Goal: Transaction & Acquisition: Purchase product/service

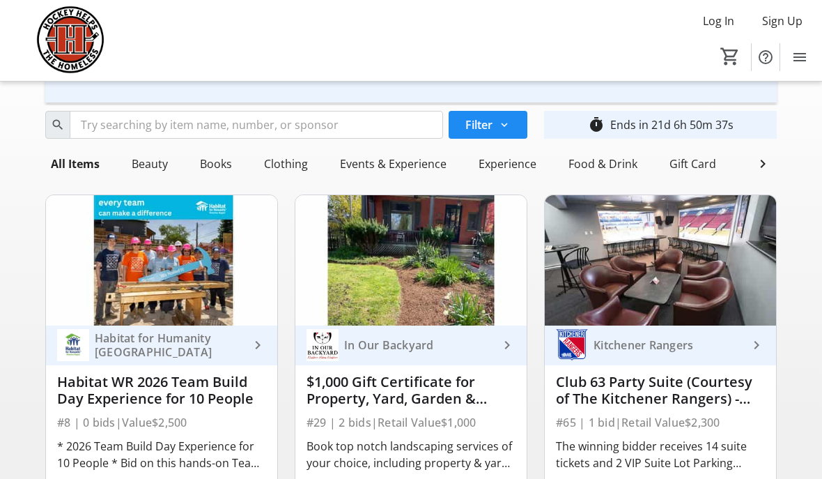
click at [676, 234] on img at bounding box center [660, 260] width 231 height 130
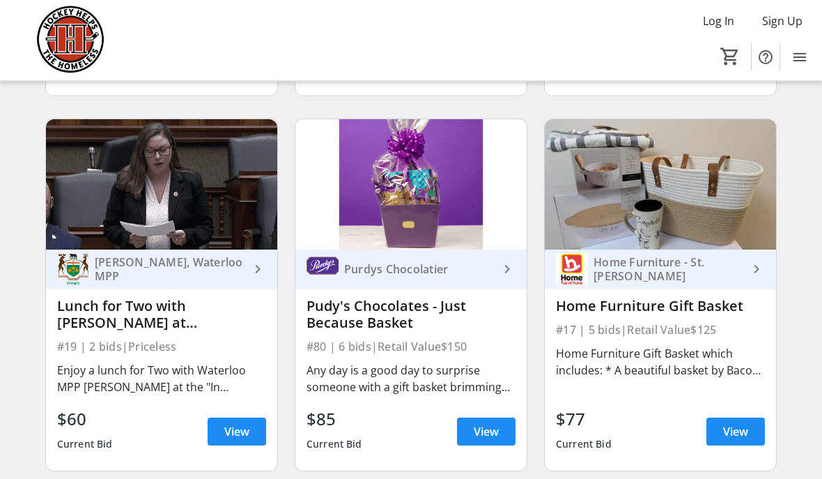
scroll to position [2393, 0]
click at [255, 433] on span at bounding box center [237, 430] width 59 height 33
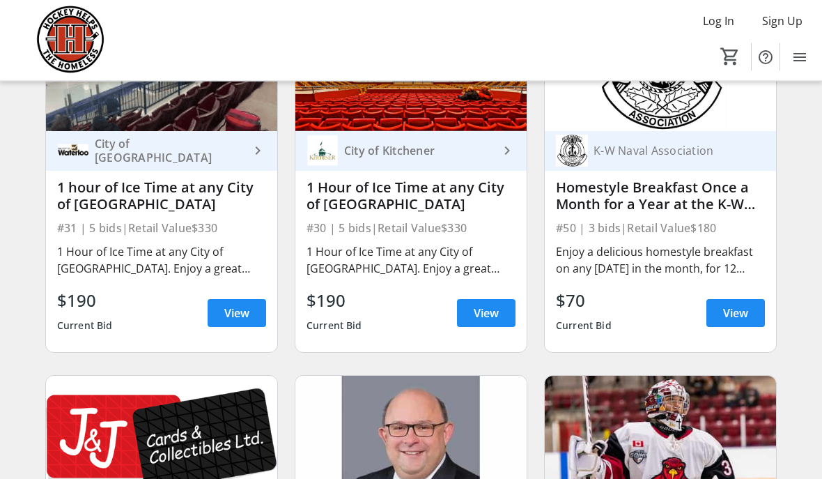
scroll to position [4011, 0]
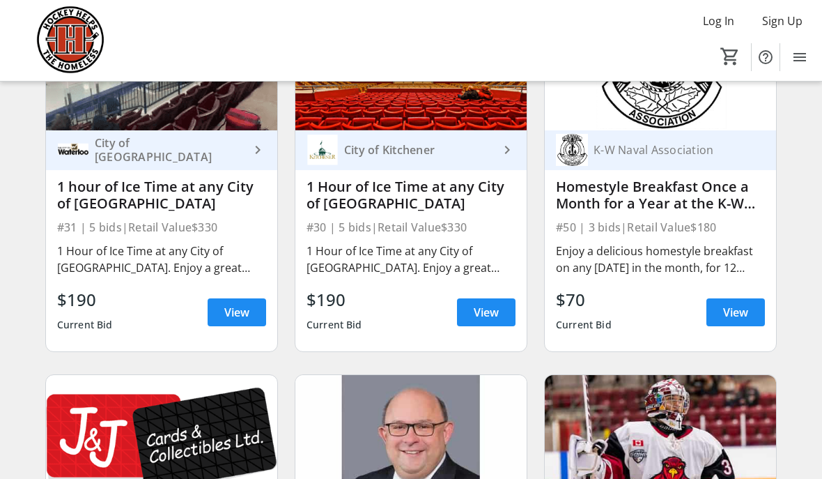
click at [742, 313] on span "View" at bounding box center [735, 312] width 25 height 17
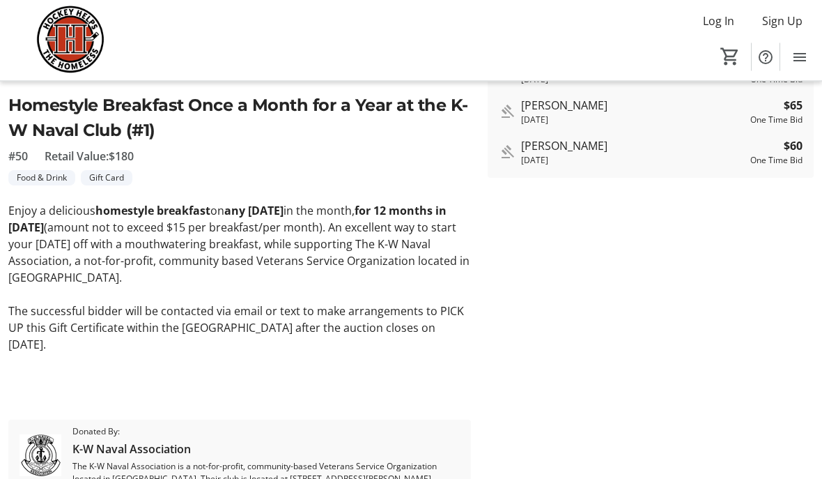
scroll to position [318, 0]
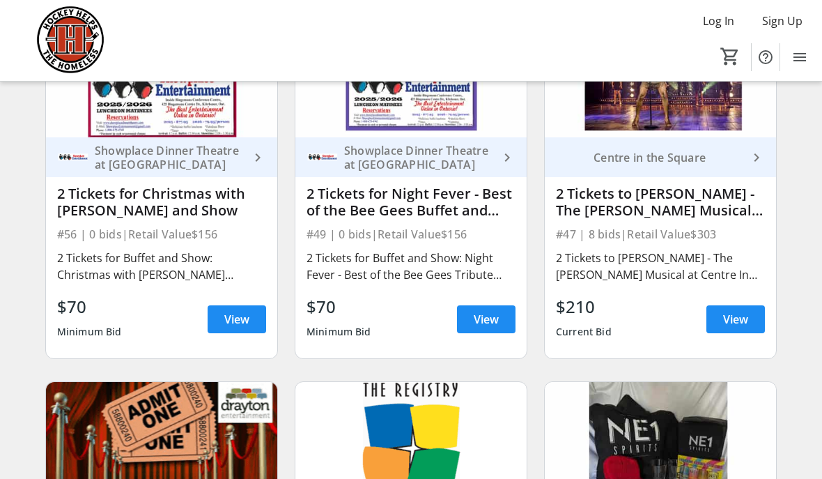
scroll to position [7000, 0]
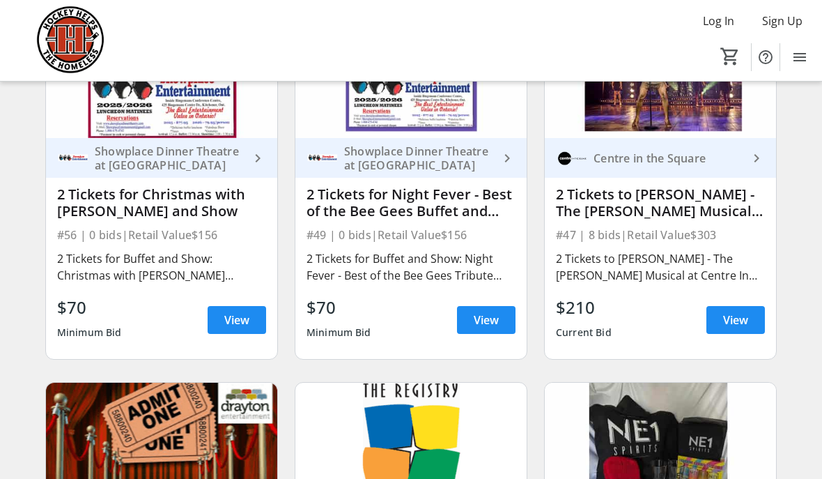
click at [246, 317] on span "View" at bounding box center [236, 319] width 25 height 17
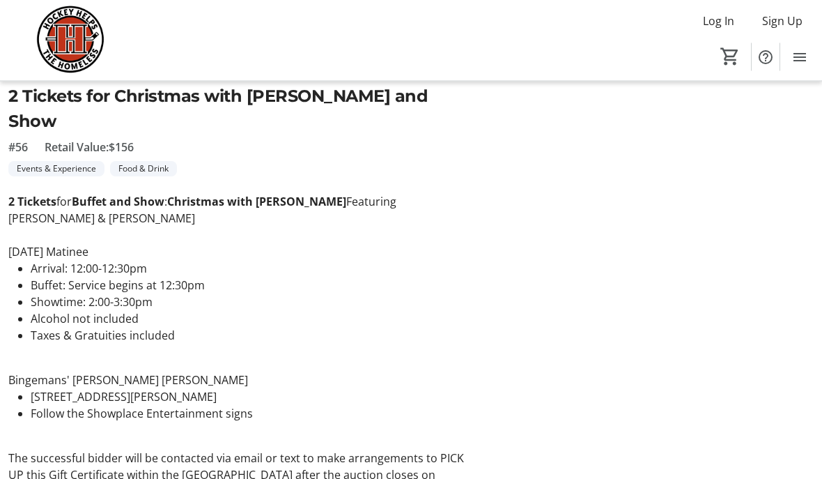
scroll to position [326, 0]
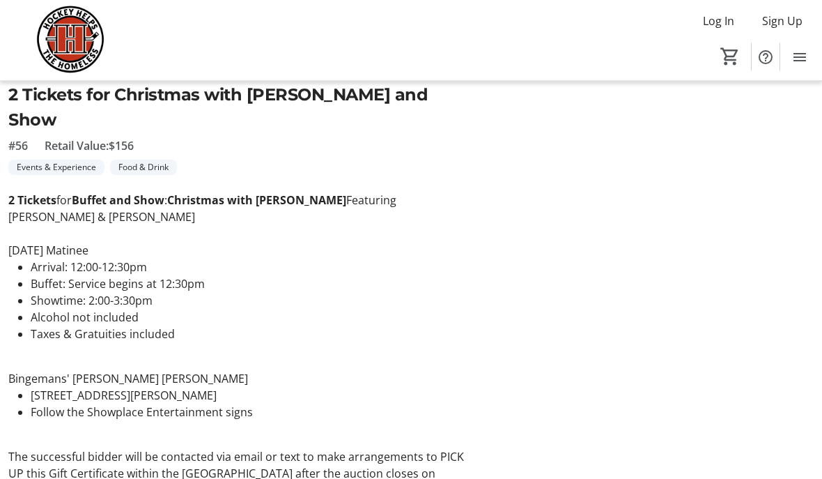
click at [642, 107] on tr-auction-item-bidding-ui "One Time Bid Auto Bid Bid Amount * $ 70 Minimum bid is $70 Place Bid Bidding Hi…" at bounding box center [650, 196] width 343 height 781
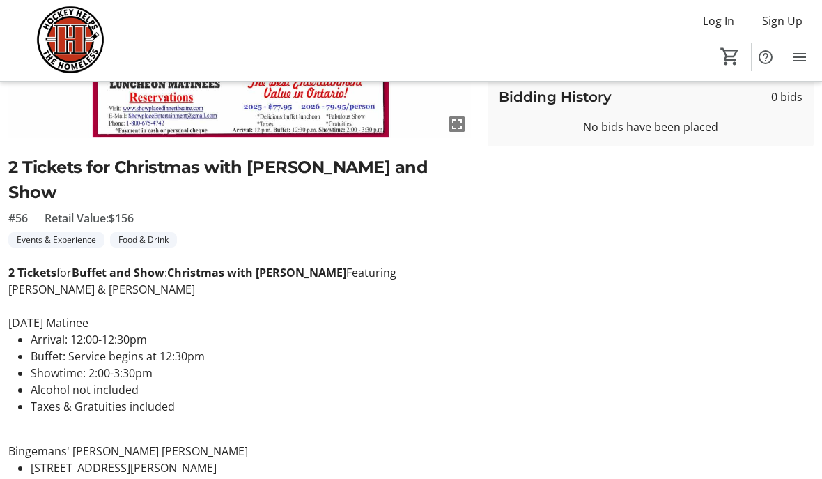
scroll to position [235, 0]
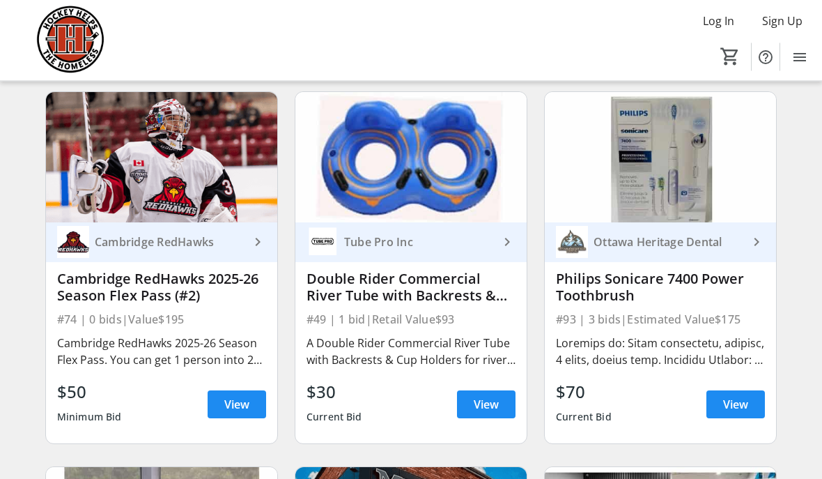
scroll to position [8040, 0]
click at [743, 207] on img at bounding box center [660, 157] width 231 height 130
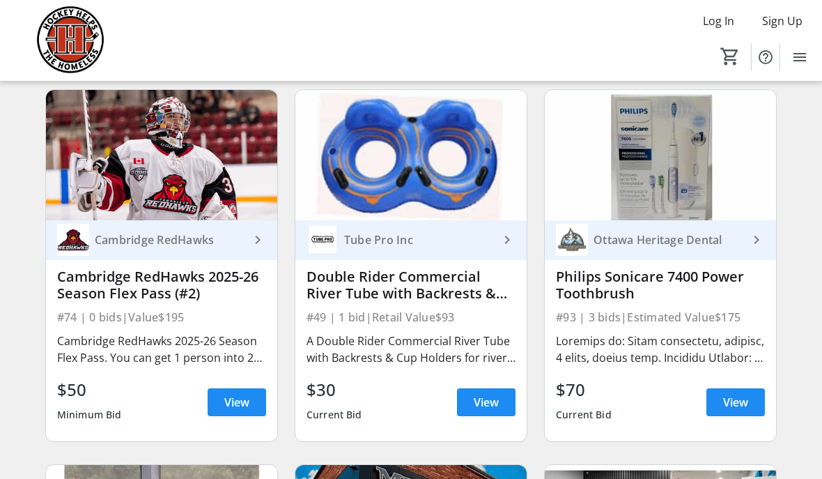
click at [761, 180] on img at bounding box center [660, 155] width 231 height 130
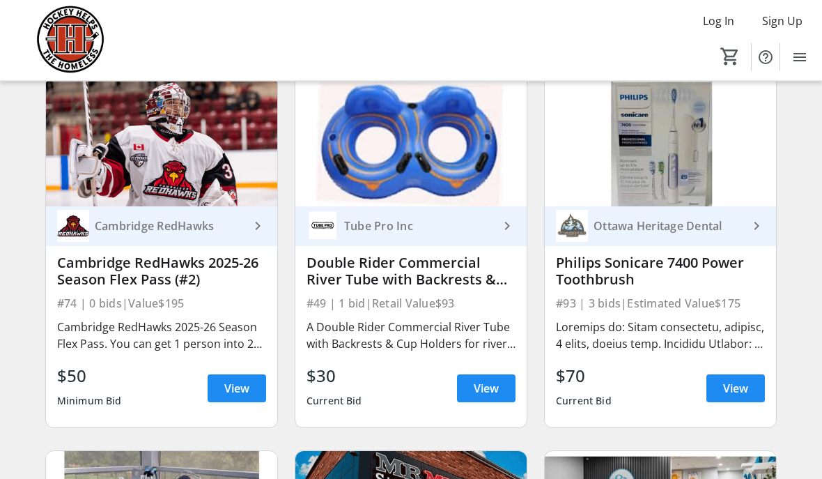
scroll to position [8059, 0]
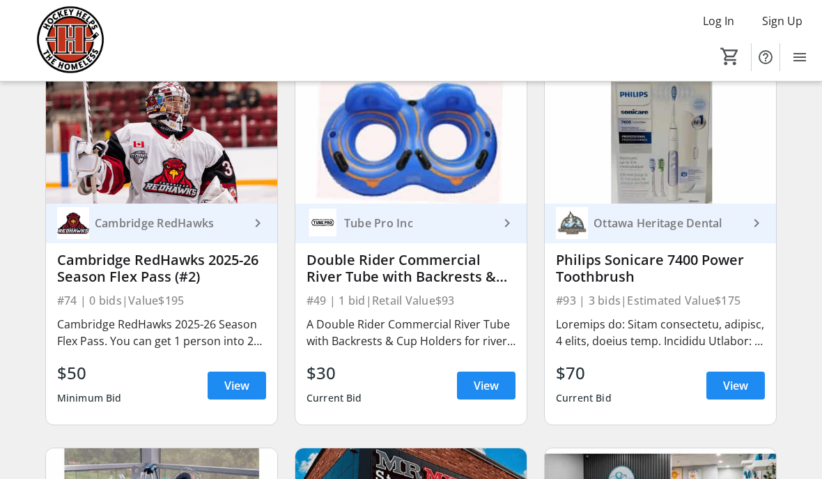
click at [767, 179] on img at bounding box center [660, 138] width 231 height 130
click at [787, 45] on span "Menu" at bounding box center [800, 57] width 28 height 28
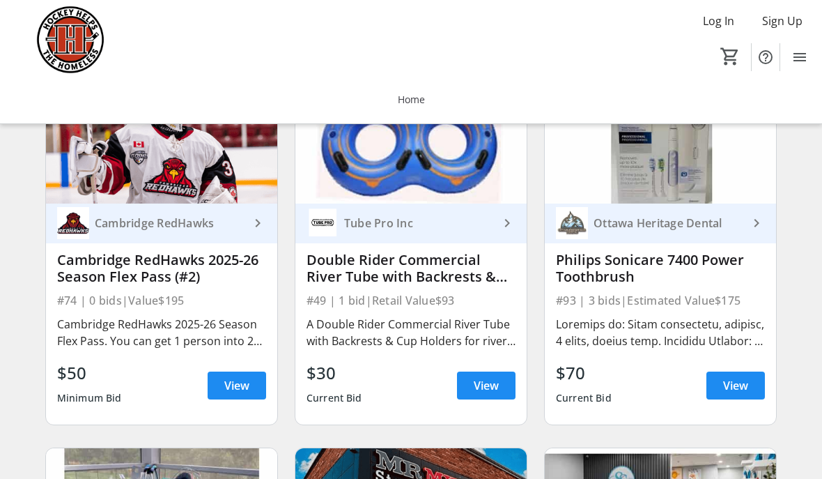
click at [760, 180] on img at bounding box center [660, 138] width 231 height 130
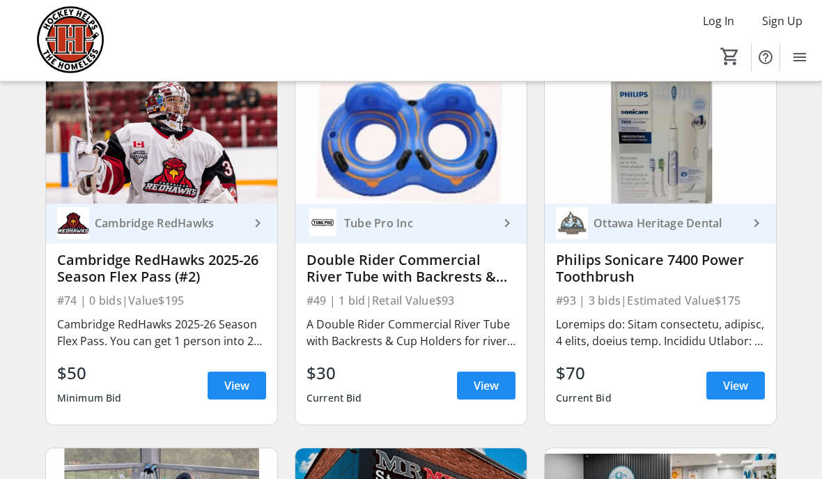
click at [747, 209] on div "Ottawa Heritage Dental" at bounding box center [652, 223] width 192 height 32
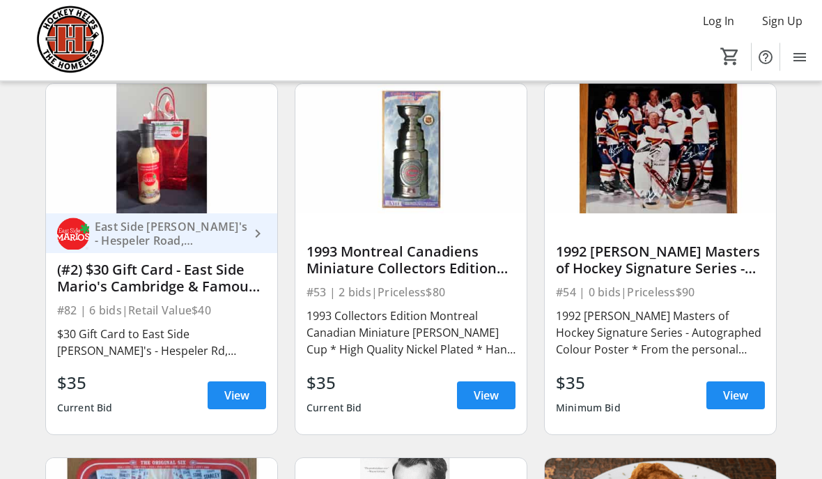
scroll to position [10296, 0]
click at [495, 398] on span "View" at bounding box center [486, 395] width 25 height 17
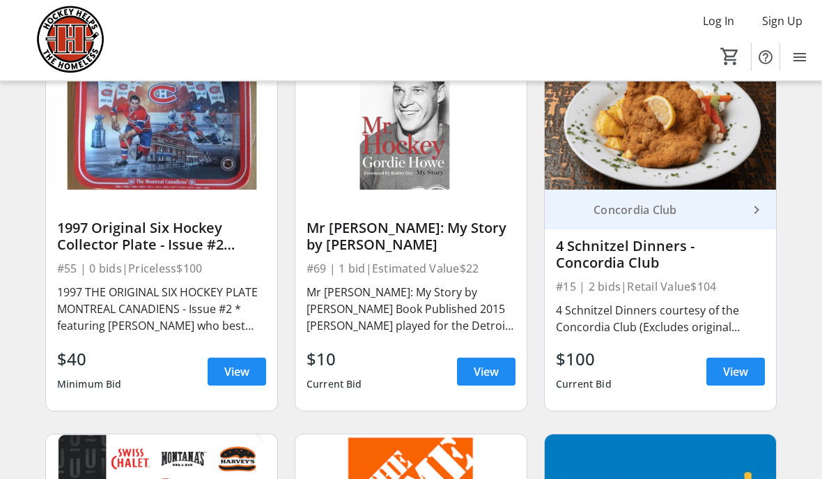
scroll to position [10694, 0]
click at [235, 371] on span "View" at bounding box center [236, 371] width 25 height 17
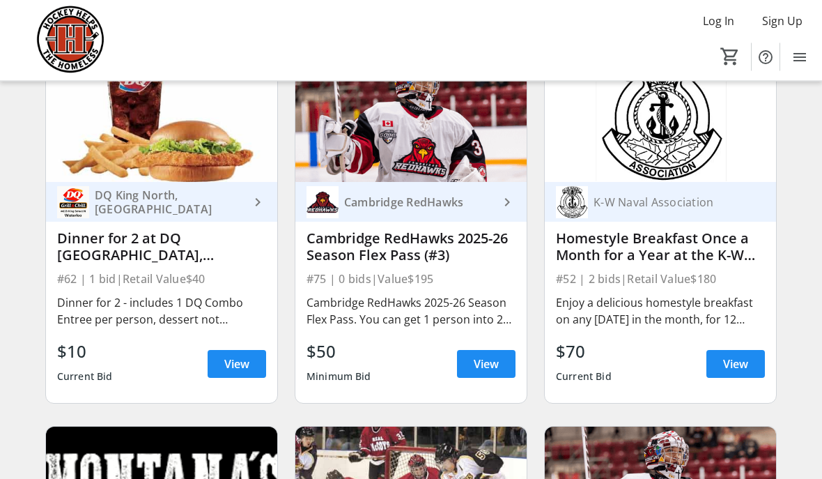
scroll to position [8788, 0]
